Goal: Find specific page/section: Find specific page/section

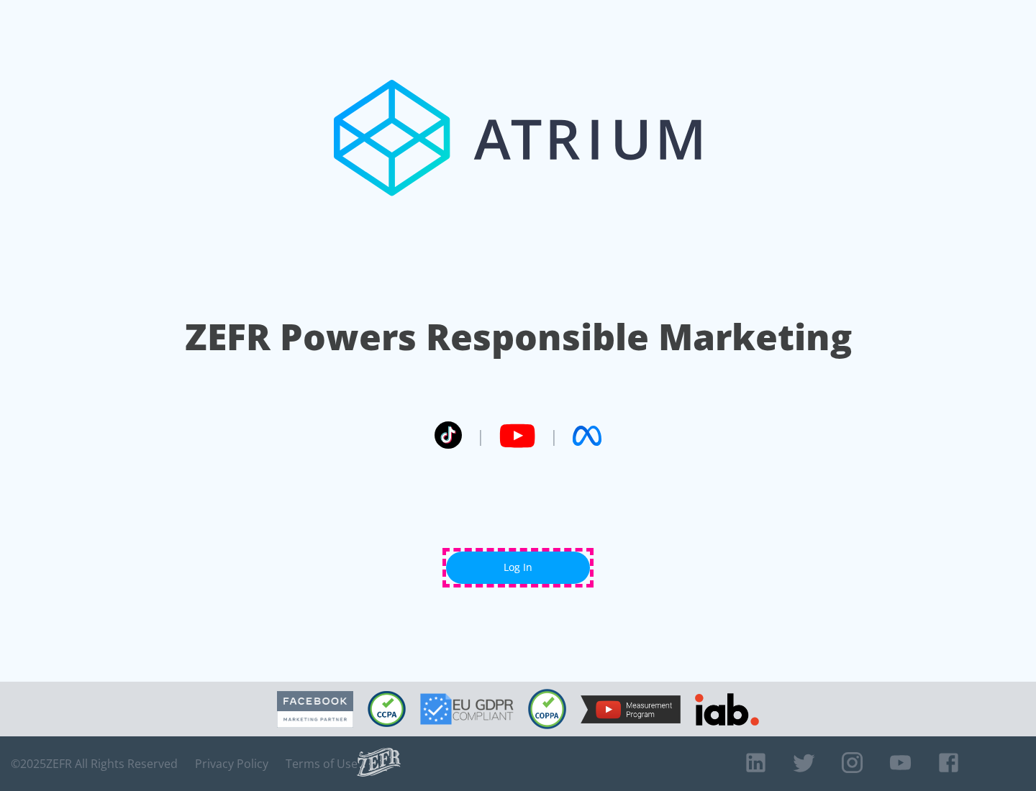
click at [518, 567] on link "Log In" at bounding box center [518, 568] width 144 height 32
